Goal: Information Seeking & Learning: Learn about a topic

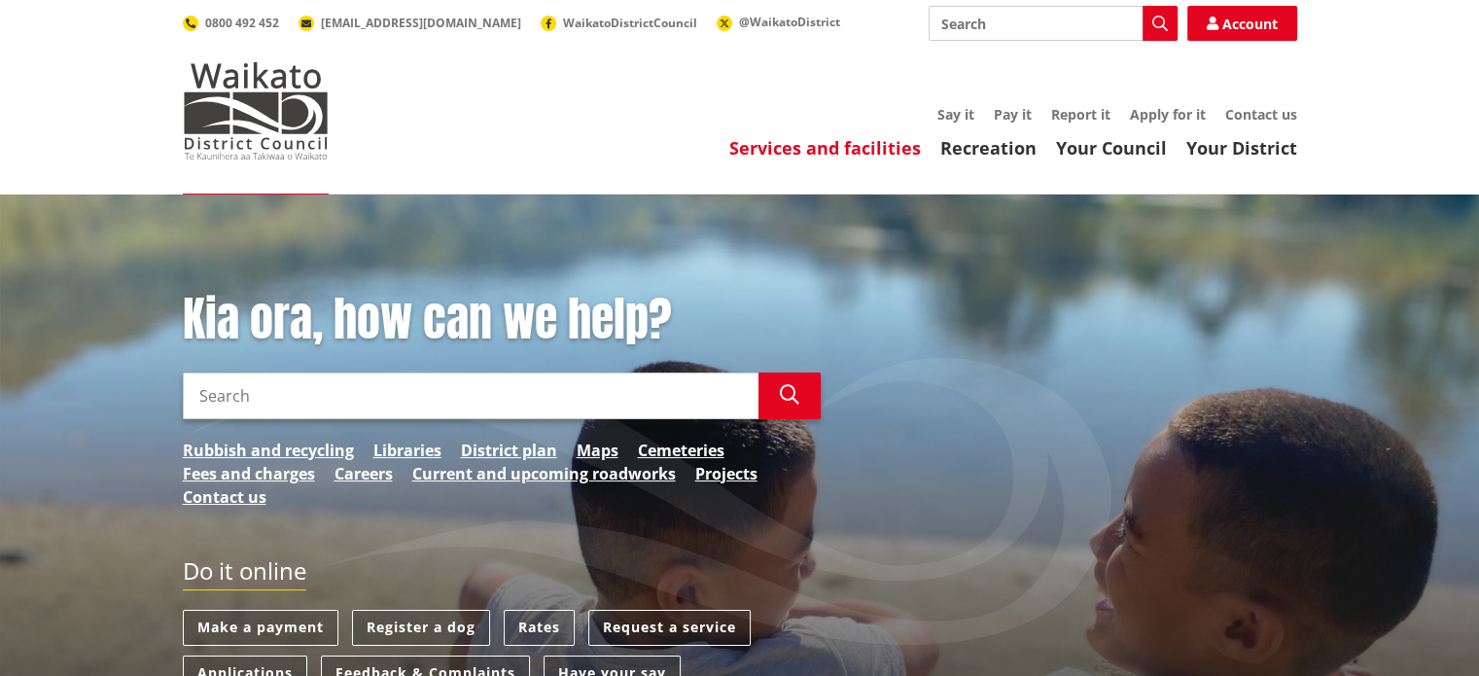
click at [892, 147] on link "Services and facilities" at bounding box center [825, 147] width 192 height 23
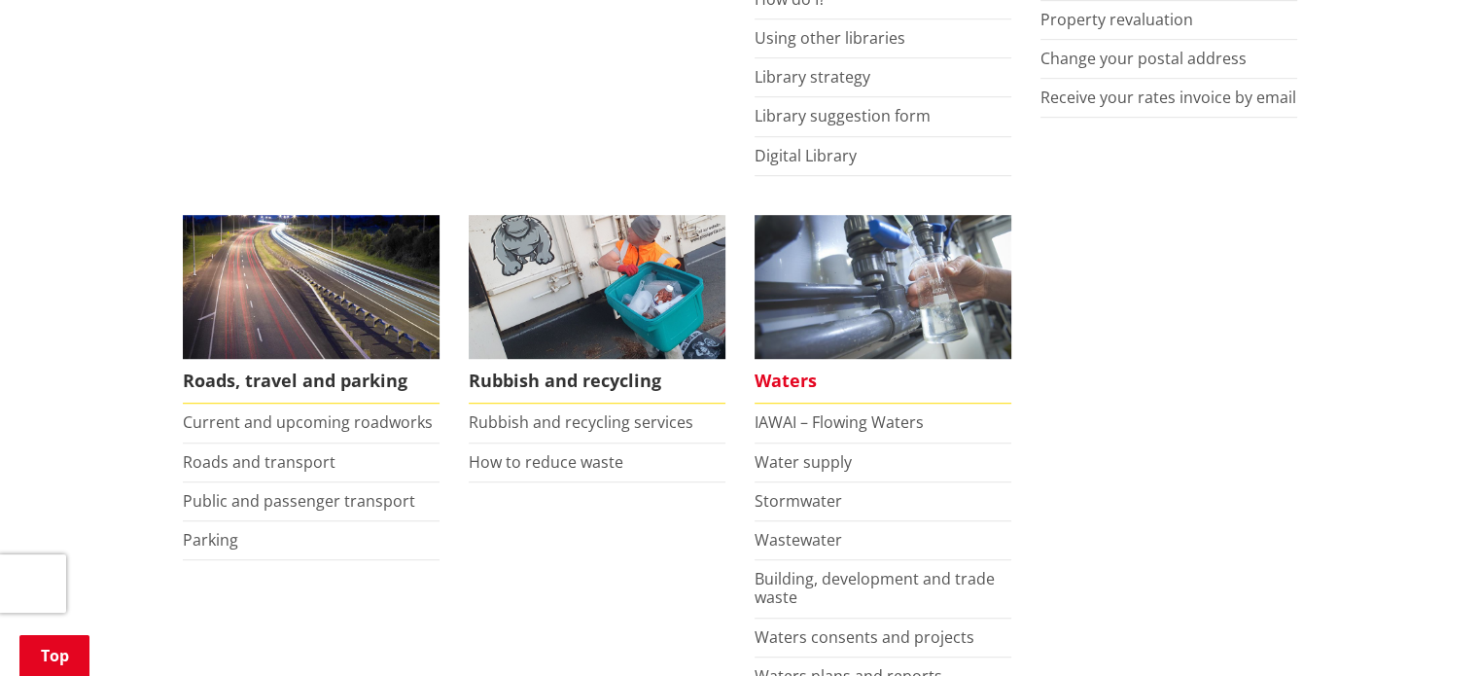
scroll to position [1264, 0]
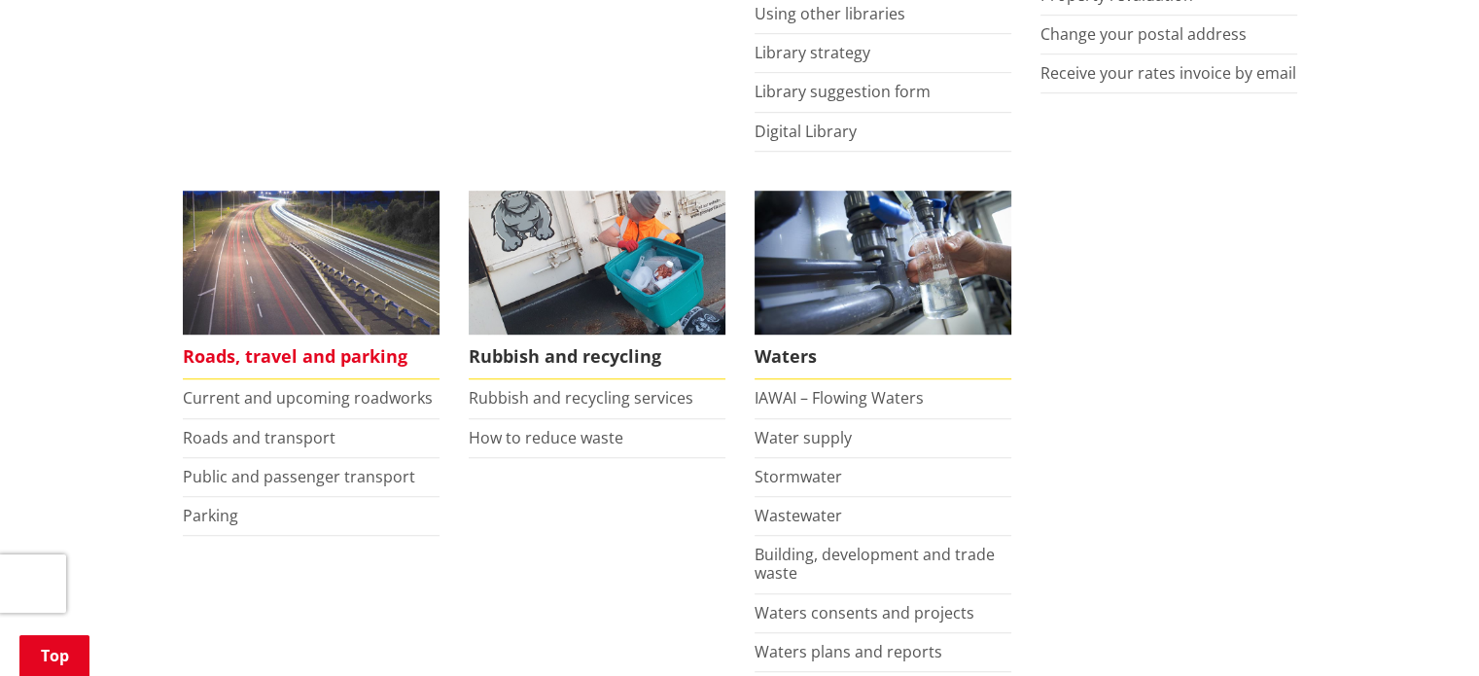
click at [222, 352] on span "Roads, travel and parking" at bounding box center [311, 356] width 257 height 45
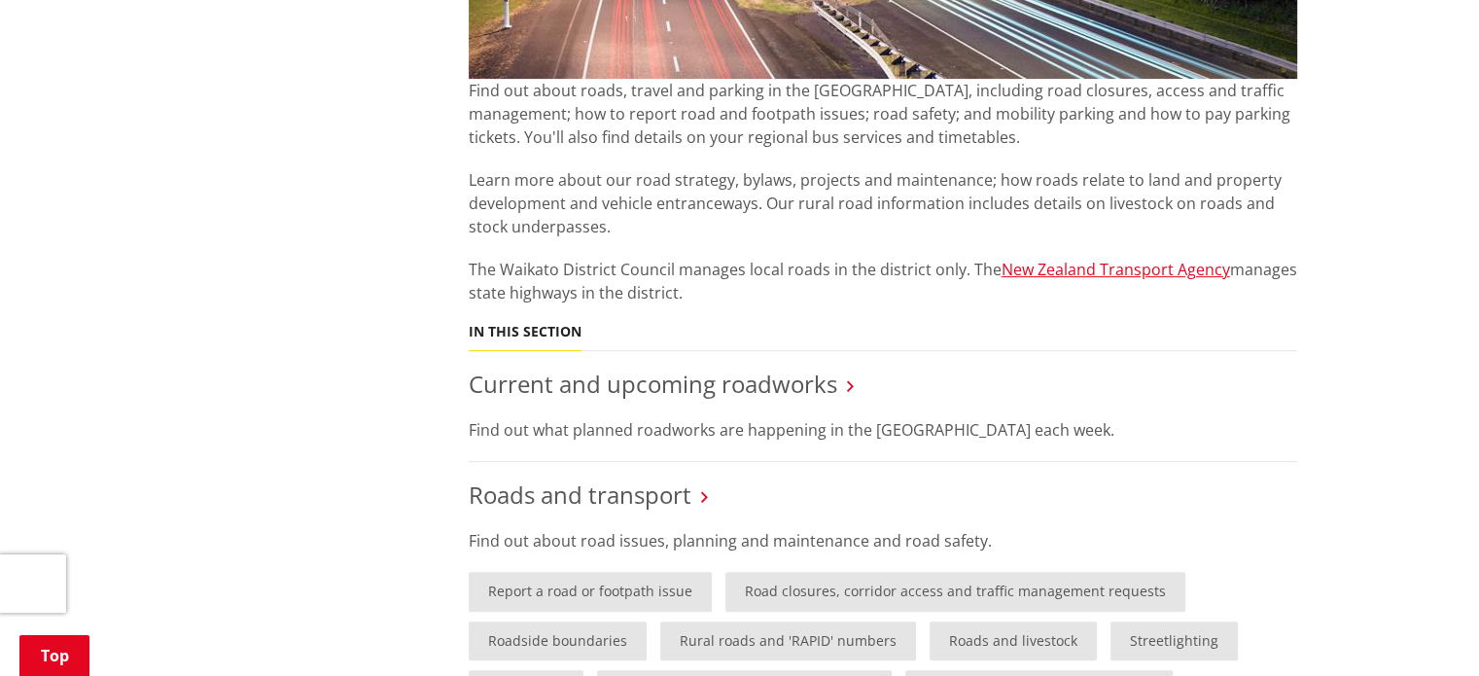
scroll to position [875, 0]
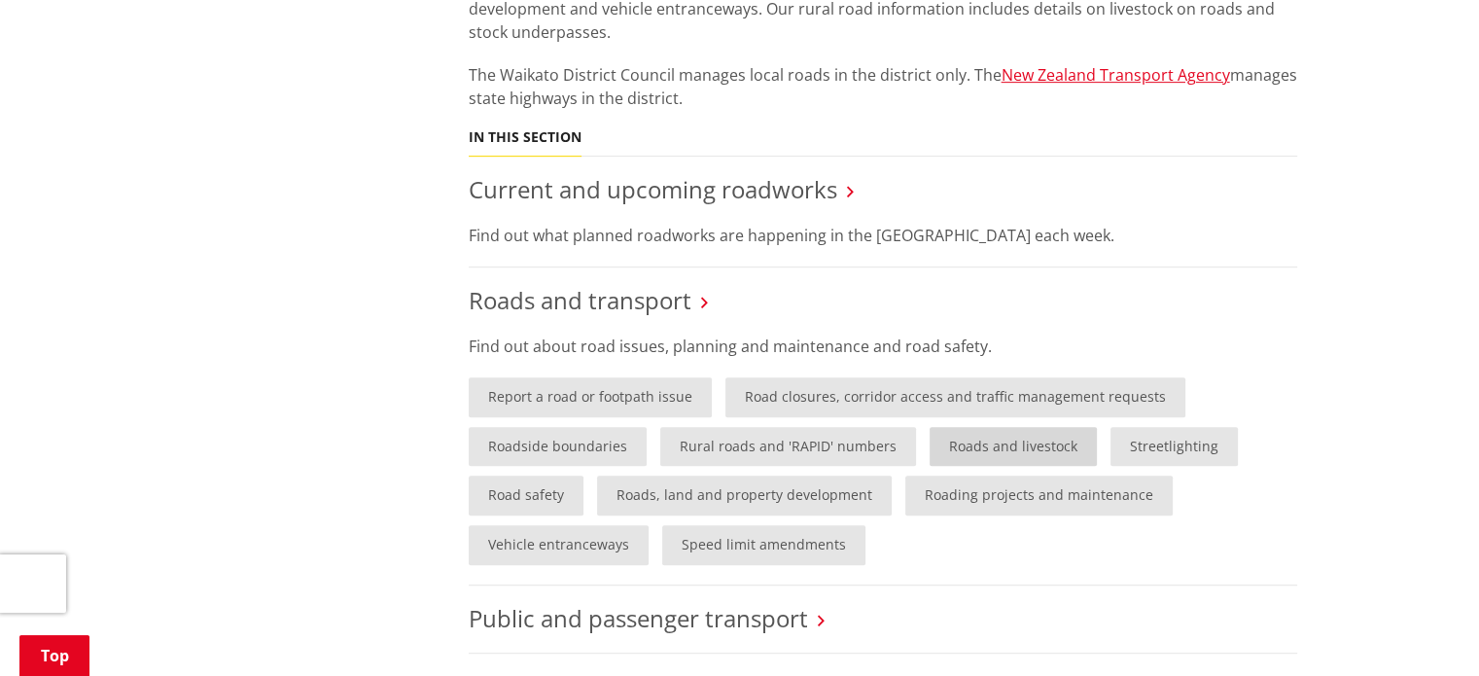
click at [1003, 442] on link "Roads and livestock" at bounding box center [1013, 447] width 167 height 40
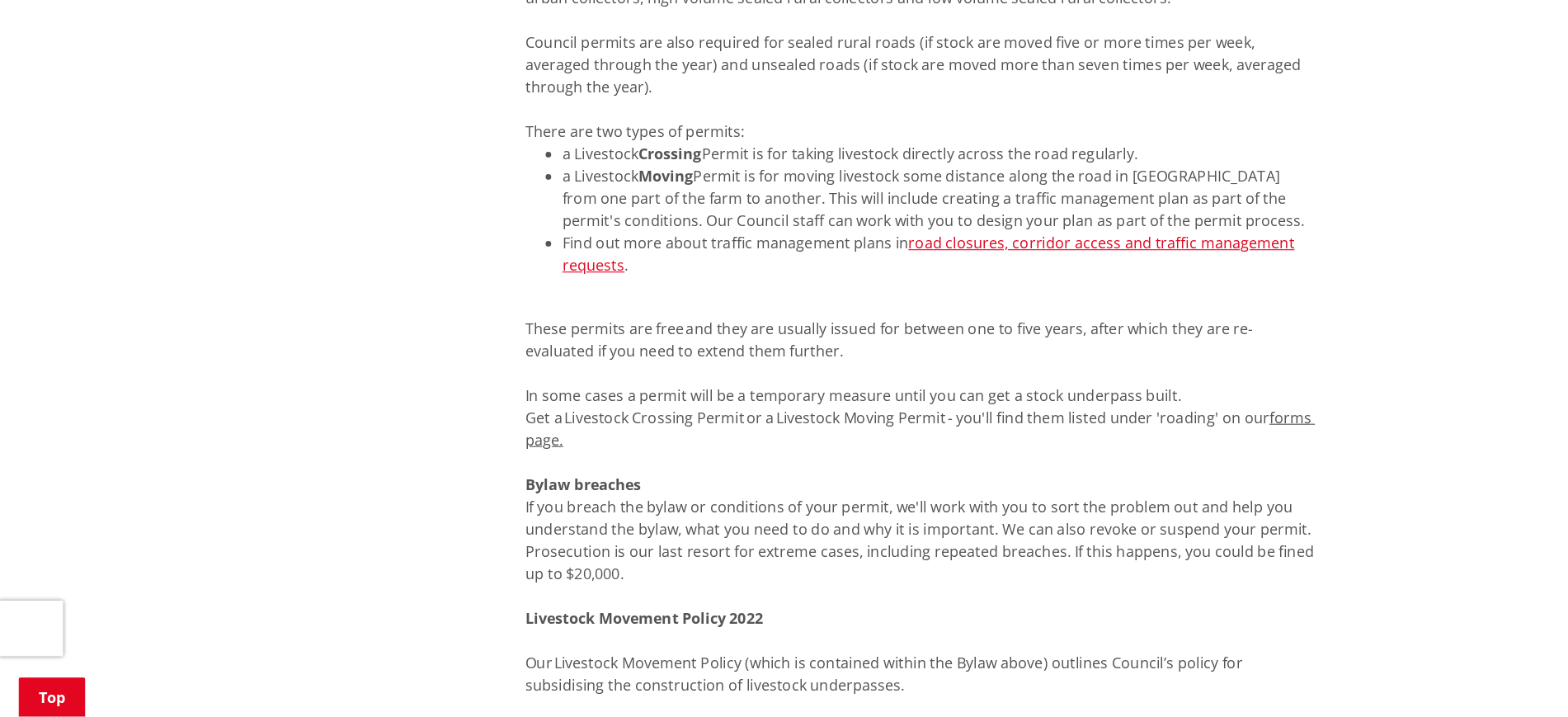
scroll to position [1567, 0]
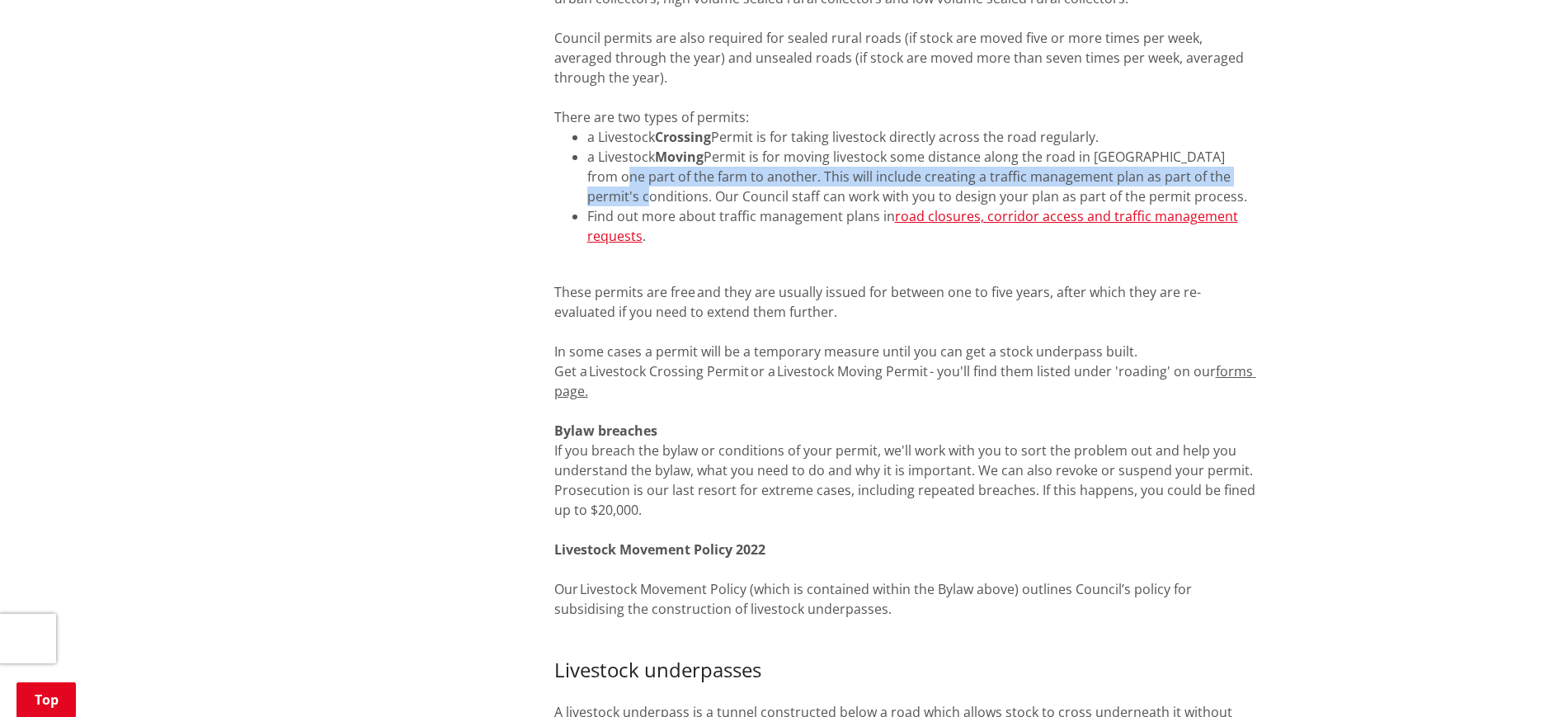
drag, startPoint x: 1430, startPoint y: 168, endPoint x: 1436, endPoint y: 151, distance: 18.0
click at [1254, 151] on div "Home Services and facilities Roads, travel and parking Roads and transport Road…" at bounding box center [784, 401] width 1568 height 3607
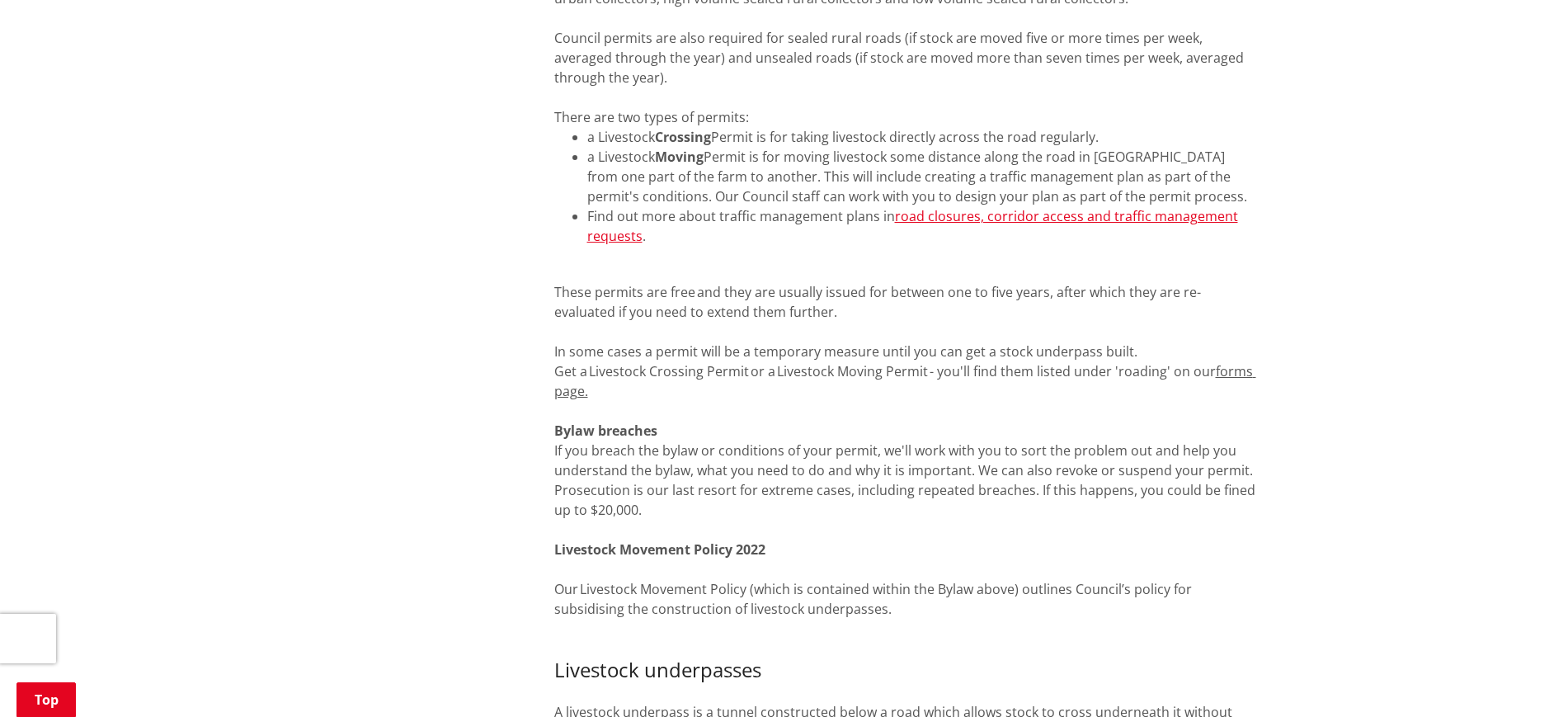
click at [1254, 258] on div "Home Services and facilities Roads, travel and parking Roads and transport Road…" at bounding box center [784, 401] width 1568 height 3607
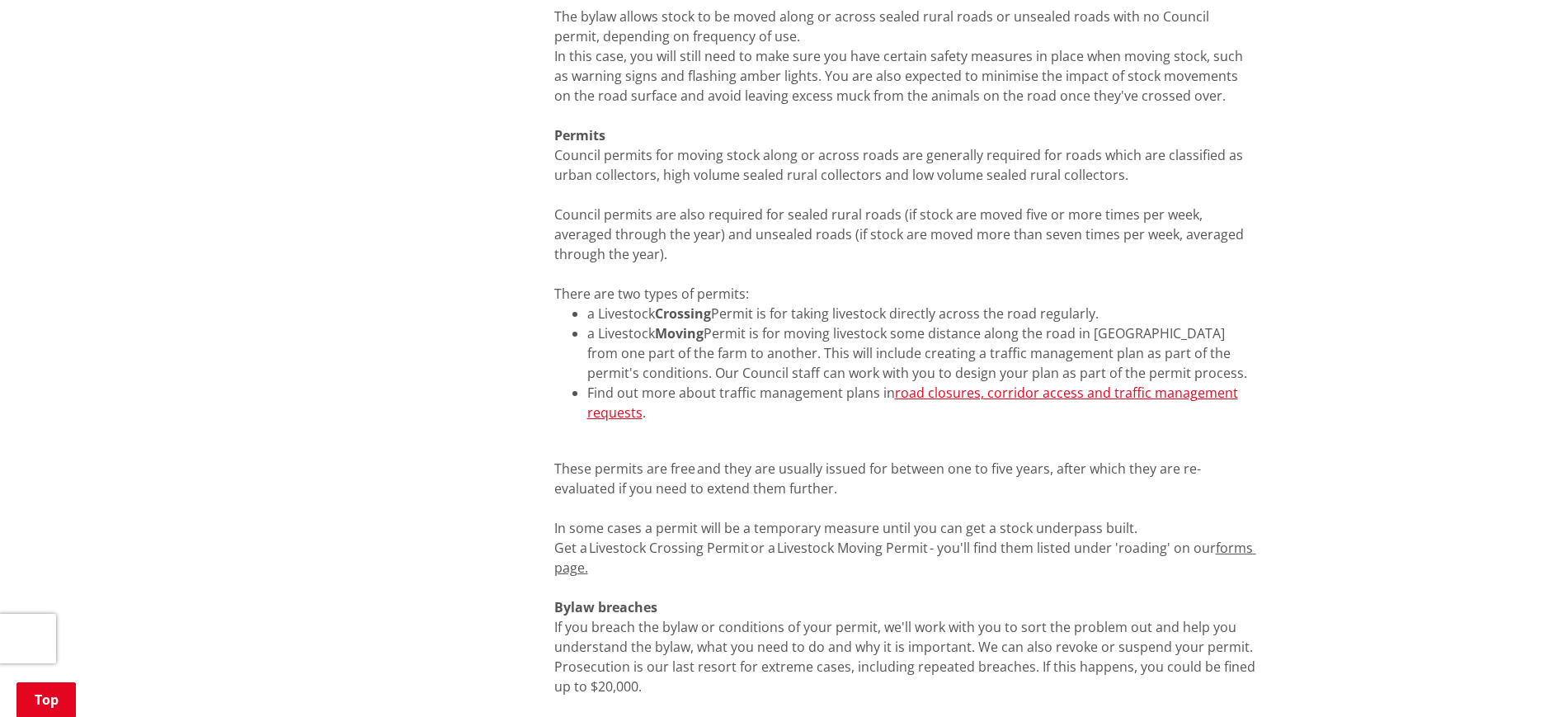
scroll to position [1347, 0]
